Goal: Task Accomplishment & Management: Manage account settings

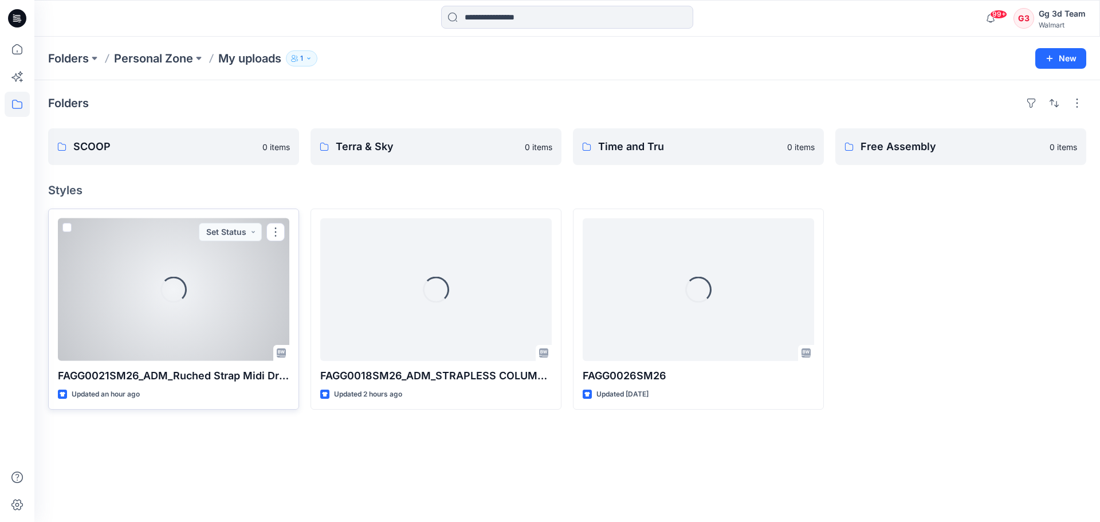
click at [110, 344] on div "Loading..." at bounding box center [173, 289] width 231 height 143
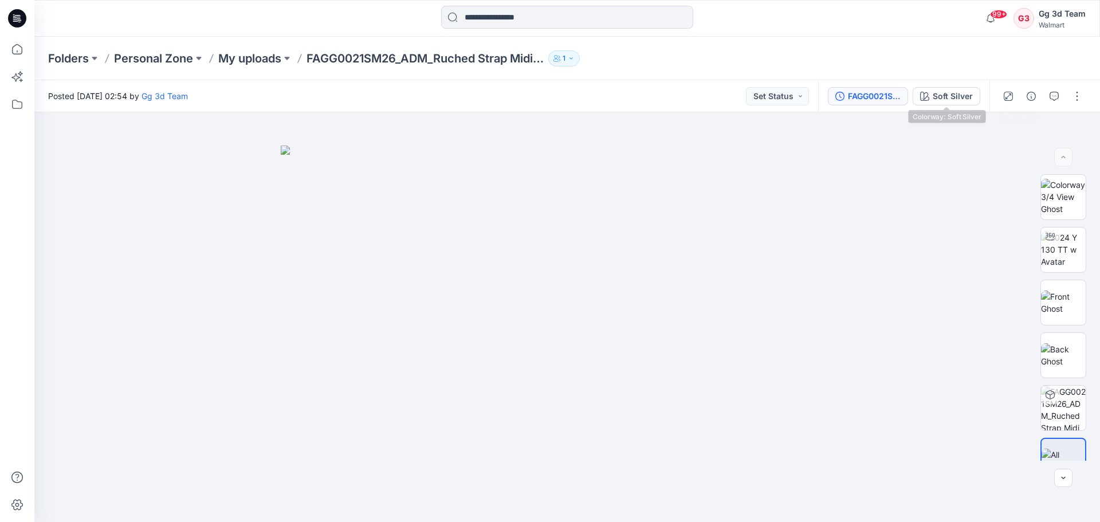
click at [901, 96] on button "FAGG0021SM26_ADM_Ruched Strap Midi Dress" at bounding box center [868, 96] width 80 height 18
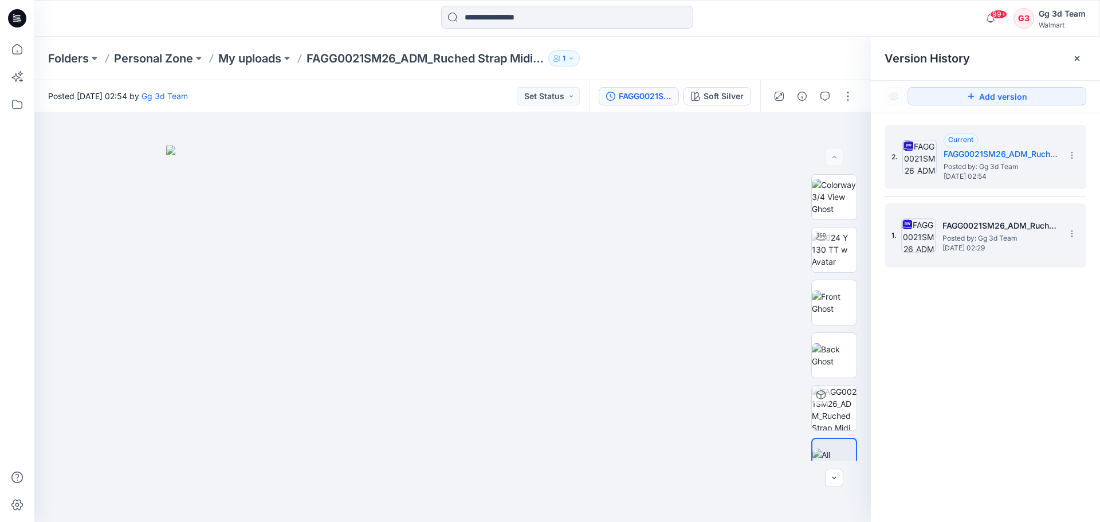
click at [975, 234] on span "Posted by: Gg 3d Team" at bounding box center [1000, 238] width 115 height 11
click at [955, 155] on h5 "FAGG0021SM26_ADM_Ruched Strap Midi Dress" at bounding box center [1001, 154] width 115 height 14
click at [1076, 233] on icon at bounding box center [1071, 233] width 9 height 9
click at [1002, 356] on span "Delete Version" at bounding box center [992, 353] width 53 height 14
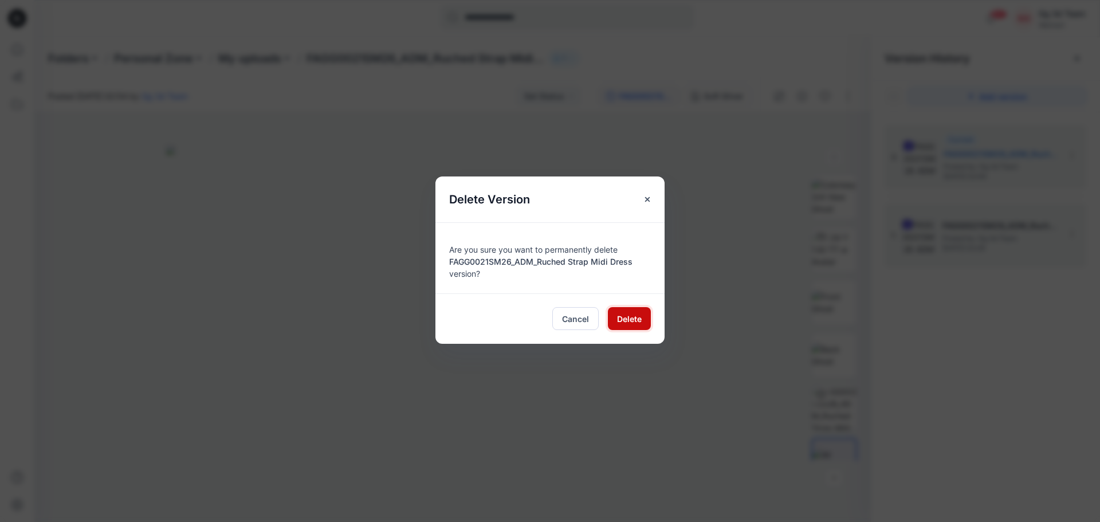
click at [623, 320] on span "Delete" at bounding box center [629, 319] width 25 height 12
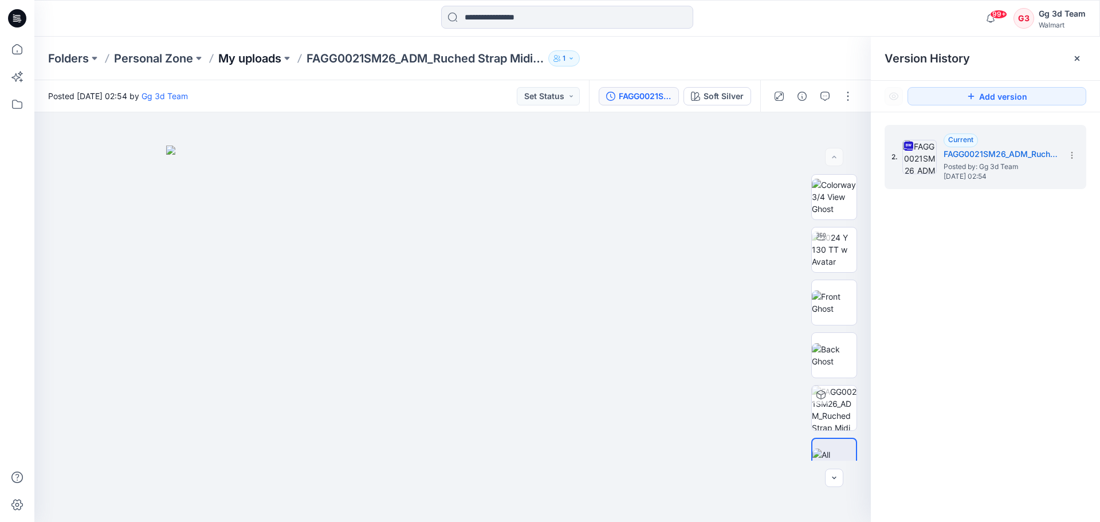
click at [261, 62] on p "My uploads" at bounding box center [249, 58] width 63 height 16
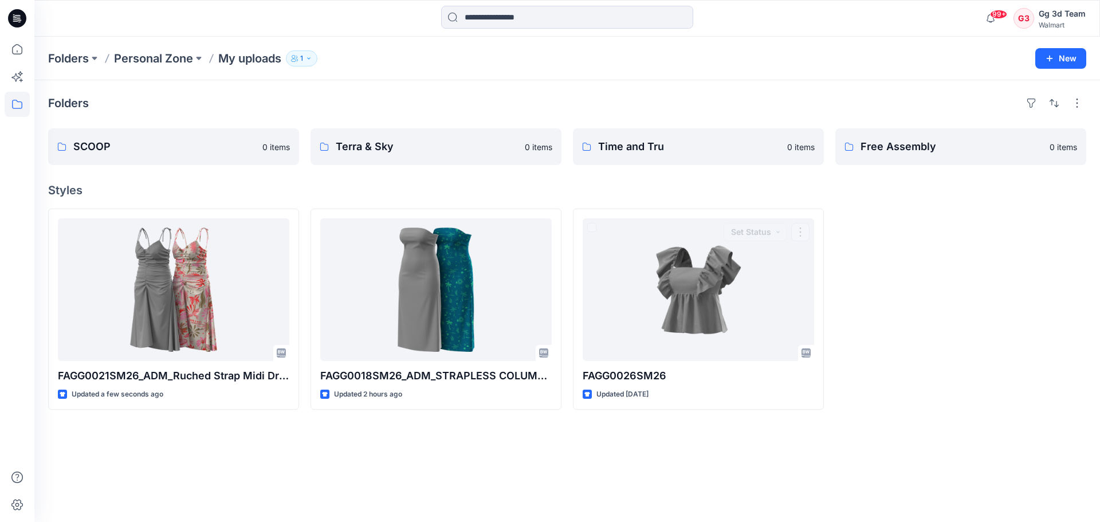
click at [513, 476] on div "Folders SCOOP 0 items Terra & Sky 0 items Time and Tru 0 items Free Assembly 0 …" at bounding box center [567, 301] width 1066 height 442
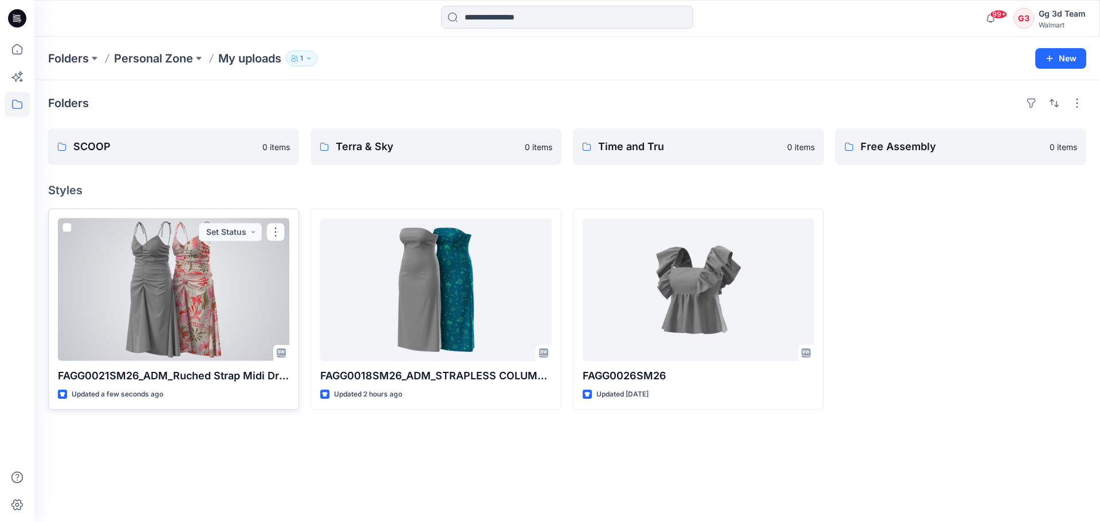
click at [66, 228] on span at bounding box center [66, 227] width 9 height 9
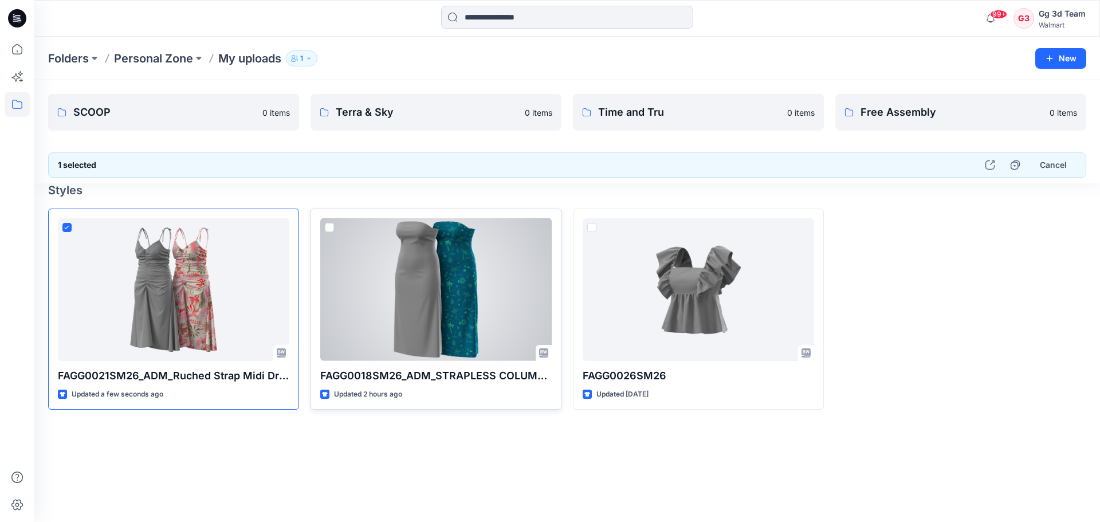
click at [328, 226] on span at bounding box center [329, 227] width 9 height 9
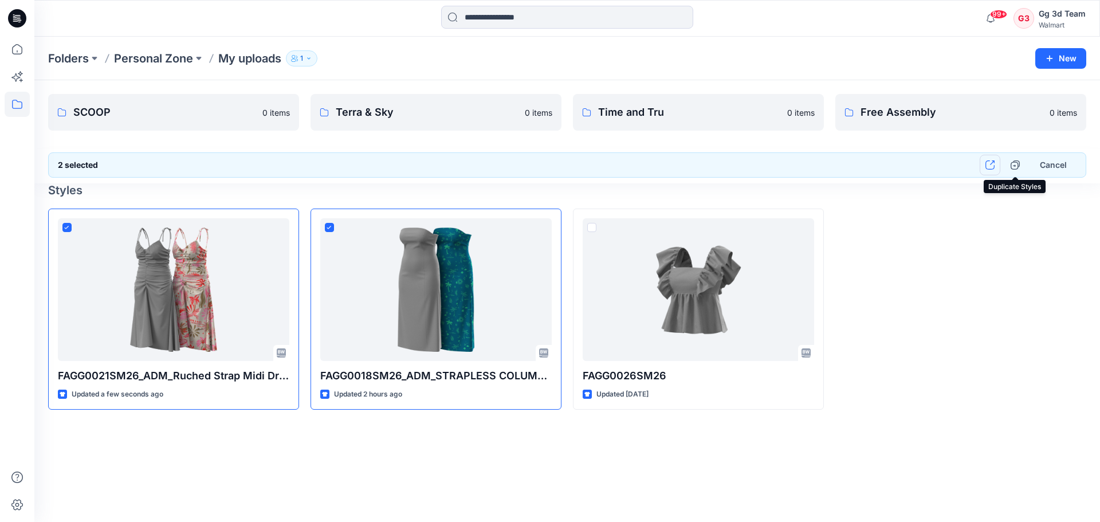
click at [989, 169] on icon "button" at bounding box center [990, 164] width 9 height 9
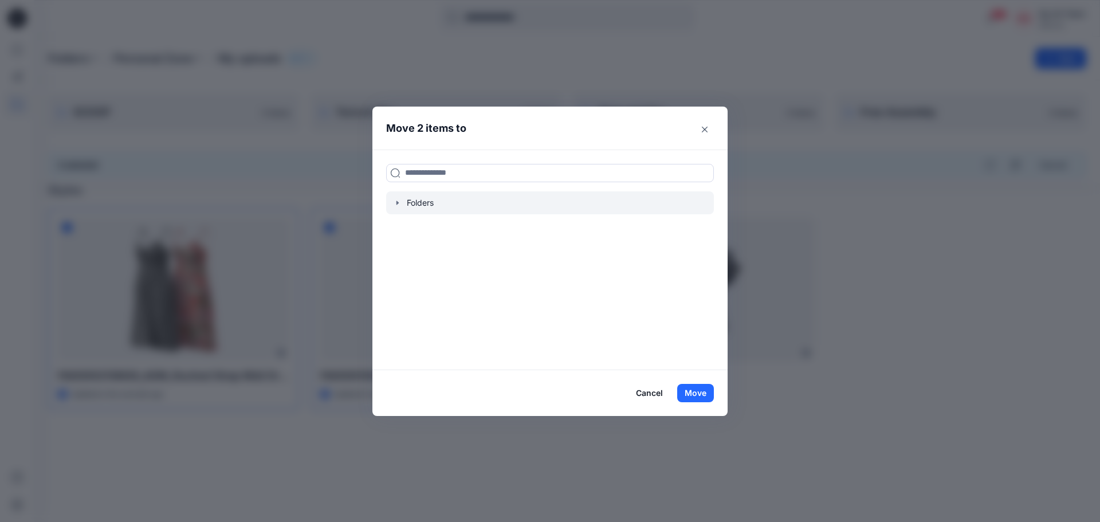
click at [392, 205] on div at bounding box center [550, 202] width 328 height 23
click at [398, 200] on icon "button" at bounding box center [397, 202] width 9 height 9
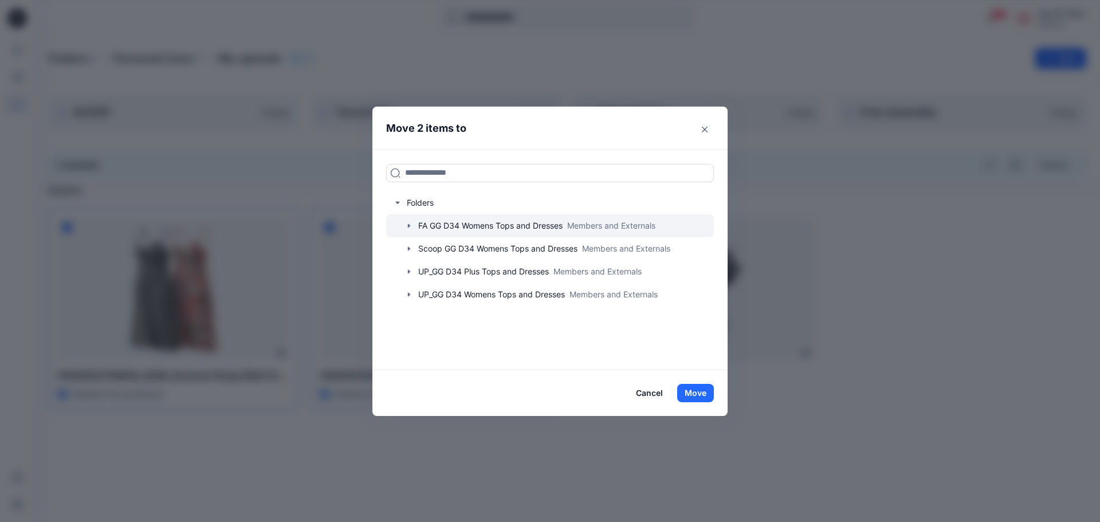
click at [409, 232] on div at bounding box center [550, 225] width 328 height 23
click at [459, 233] on div at bounding box center [550, 225] width 328 height 23
click at [409, 226] on icon "button" at bounding box center [409, 225] width 2 height 4
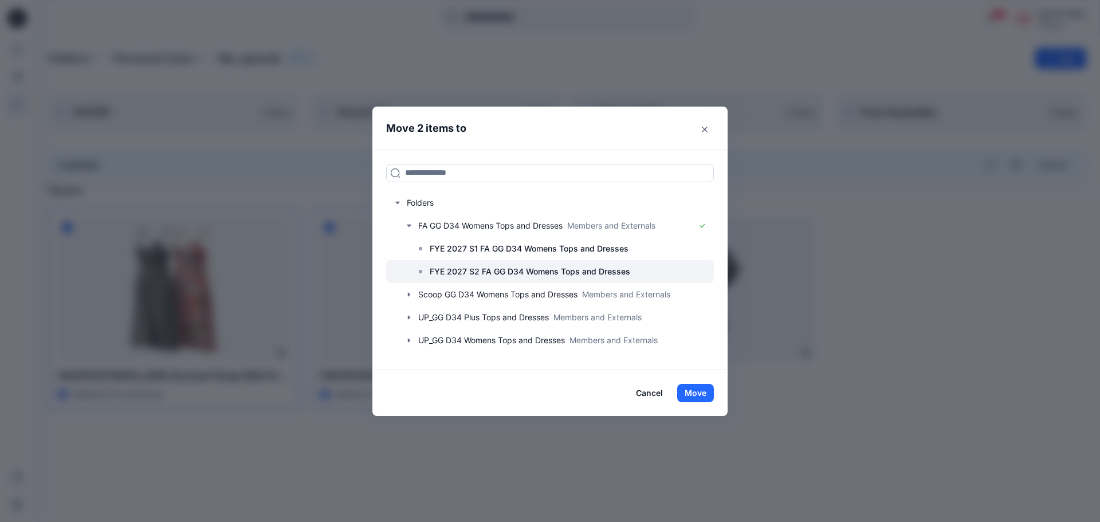
click at [473, 272] on p "FYE 2027 S2 FA GG D34 Womens Tops and Dresses" at bounding box center [530, 272] width 201 height 14
click at [686, 398] on button "Move" at bounding box center [695, 393] width 37 height 18
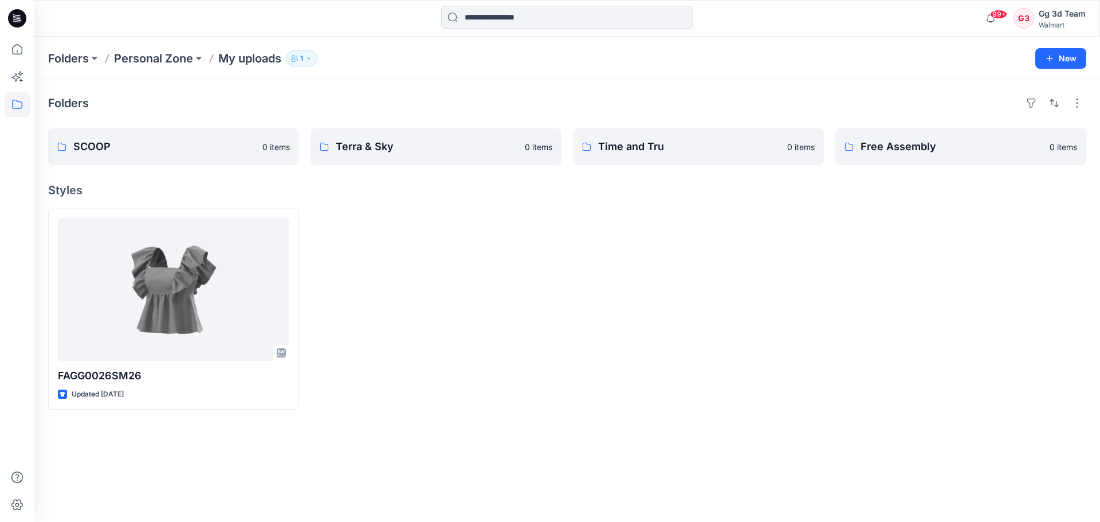
click at [588, 374] on div at bounding box center [698, 309] width 251 height 201
click at [21, 52] on icon at bounding box center [17, 49] width 25 height 25
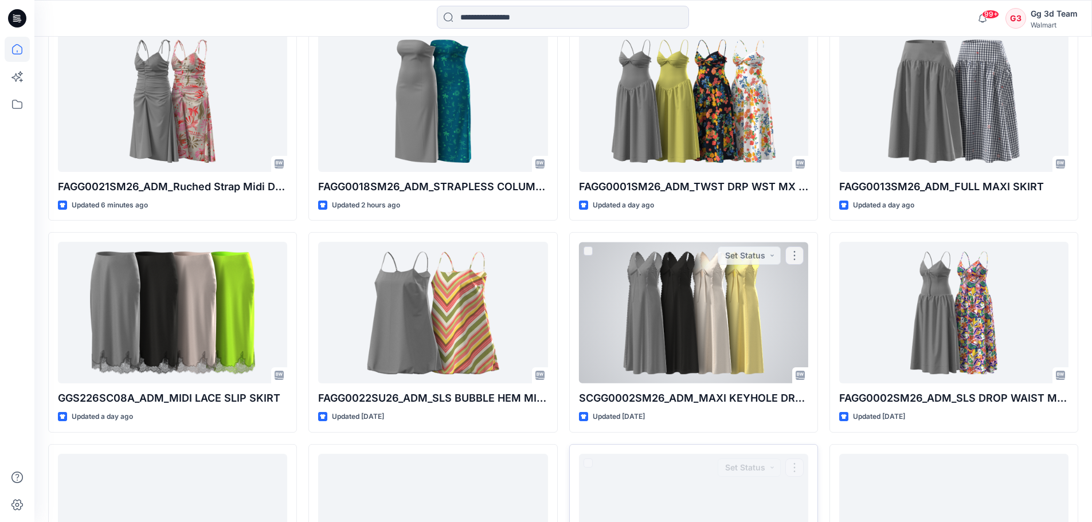
scroll to position [266, 0]
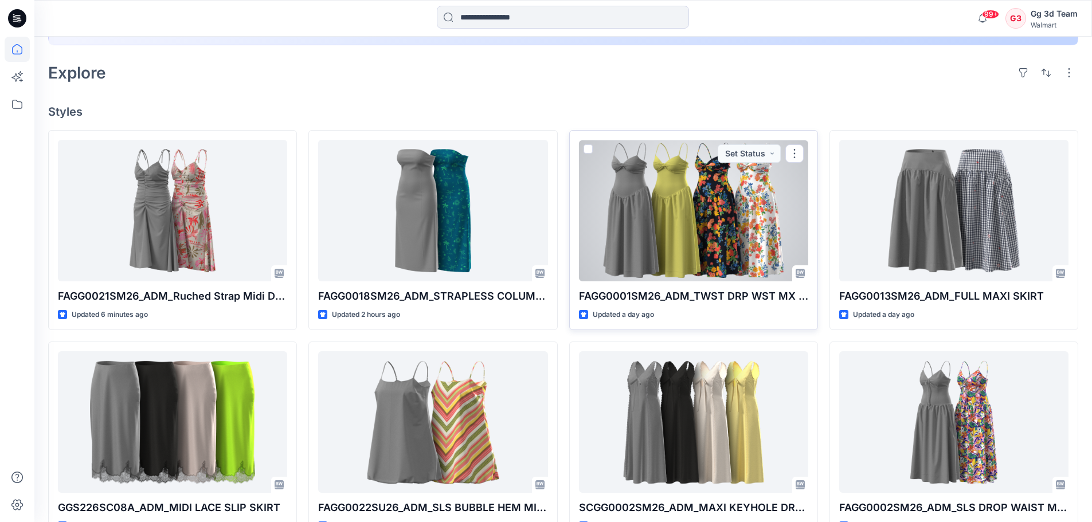
click at [737, 246] on div at bounding box center [693, 211] width 229 height 142
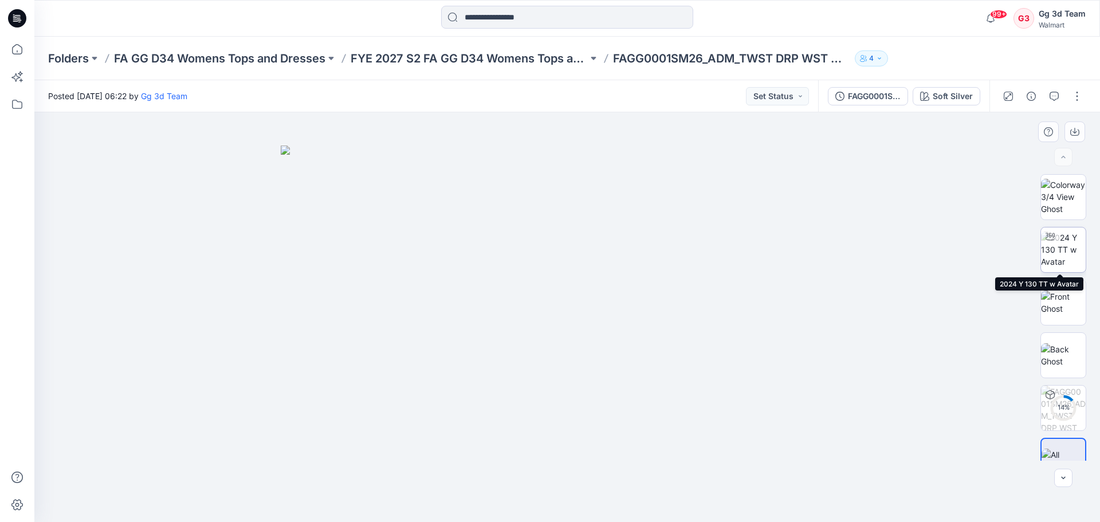
click at [1066, 241] on img at bounding box center [1063, 249] width 45 height 36
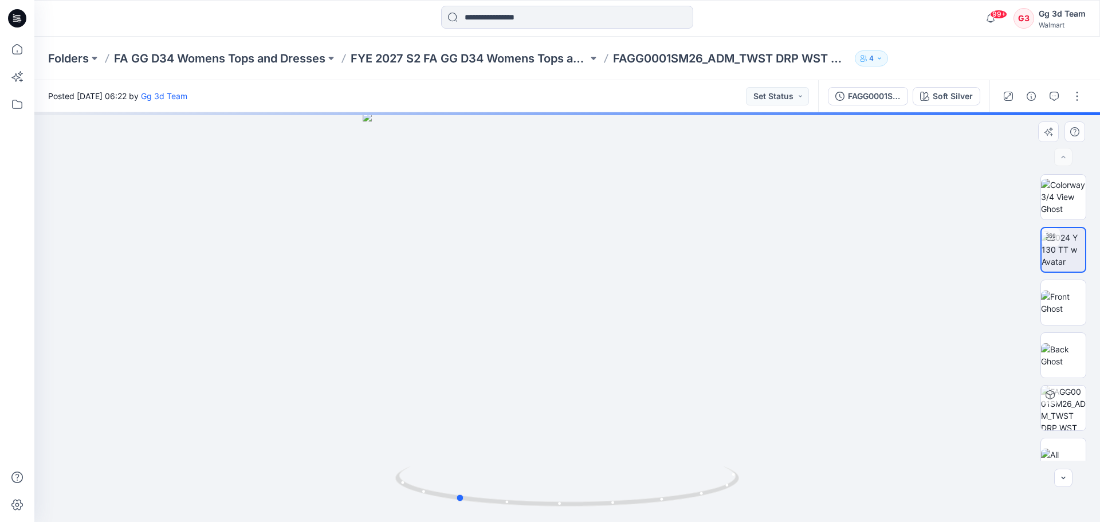
drag, startPoint x: 563, startPoint y: 421, endPoint x: 423, endPoint y: 418, distance: 139.3
click at [423, 418] on div at bounding box center [567, 317] width 1066 height 410
drag, startPoint x: 562, startPoint y: 415, endPoint x: 340, endPoint y: 422, distance: 221.8
click at [340, 422] on div at bounding box center [567, 317] width 1066 height 410
click at [18, 49] on icon at bounding box center [17, 49] width 25 height 25
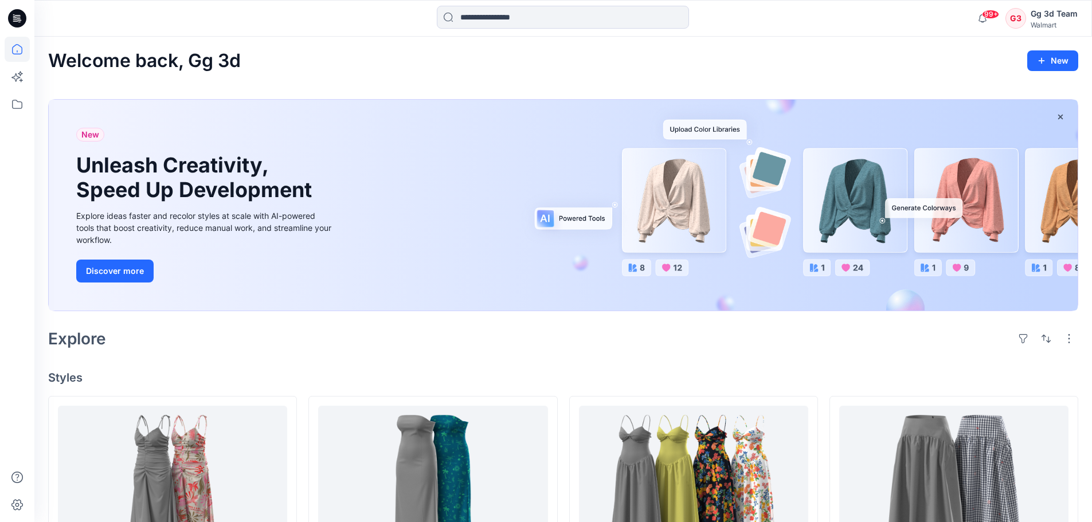
scroll to position [344, 0]
